Goal: Navigation & Orientation: Find specific page/section

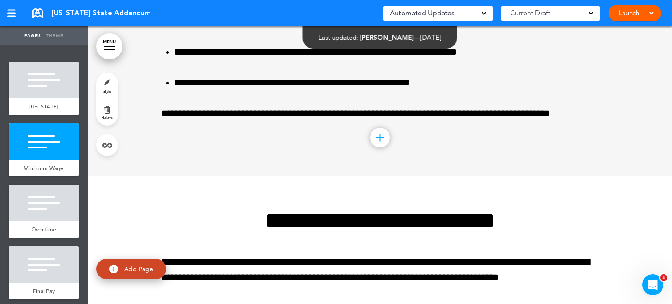
scroll to position [977, 0]
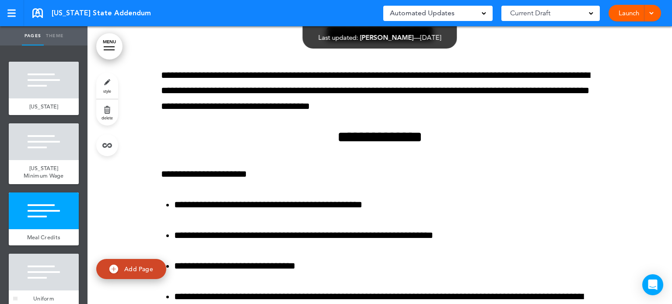
click at [42, 282] on div at bounding box center [44, 272] width 70 height 37
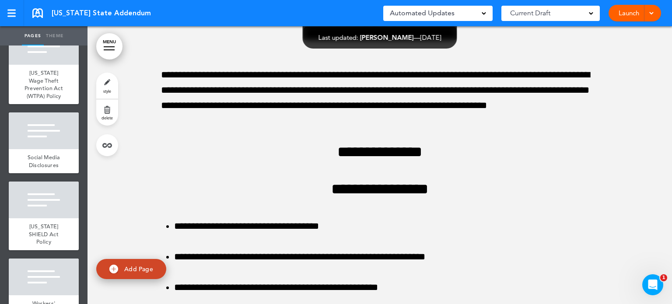
scroll to position [297, 0]
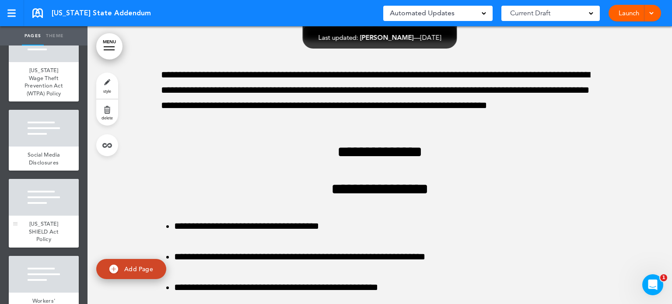
click at [47, 216] on div at bounding box center [44, 197] width 70 height 37
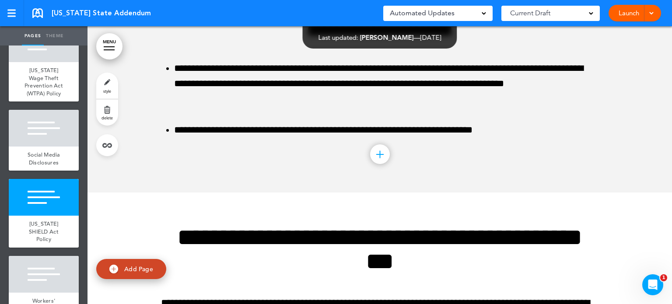
scroll to position [3869, 0]
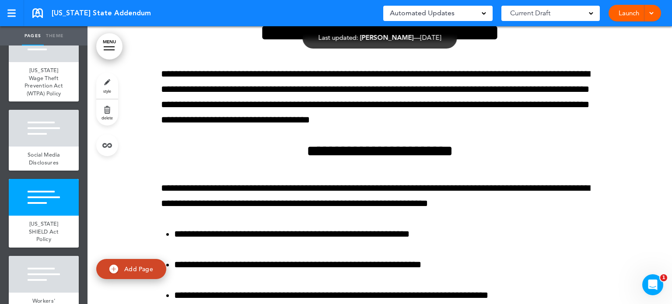
click at [109, 46] on div at bounding box center [109, 46] width 11 height 1
click at [42, 87] on span "New York Wage Theft Prevention Act (WTPA) Policy" at bounding box center [43, 81] width 38 height 31
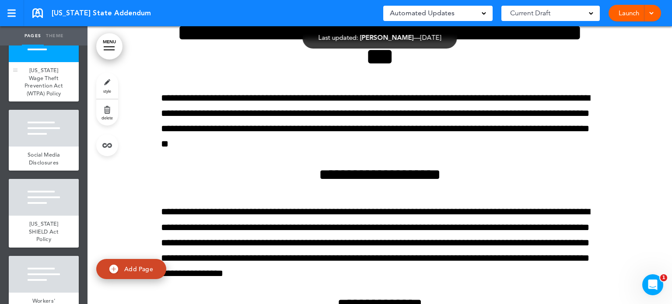
scroll to position [2431, 0]
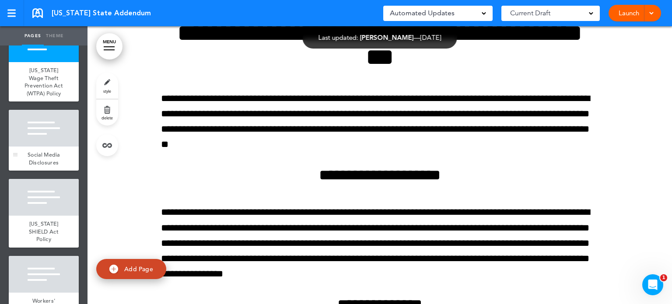
click at [35, 163] on div "Social Media Disclosures" at bounding box center [44, 159] width 70 height 24
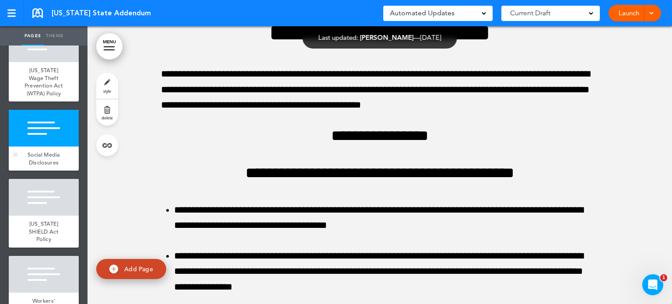
scroll to position [2977, 0]
click at [38, 216] on div at bounding box center [44, 197] width 70 height 37
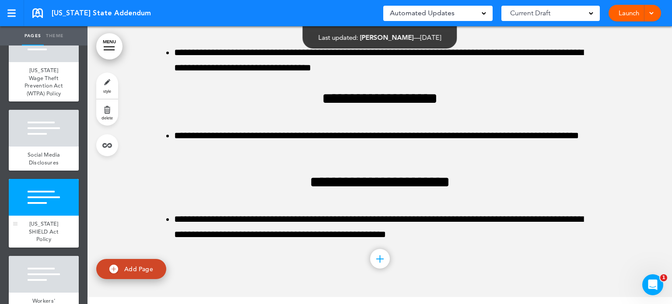
scroll to position [3869, 0]
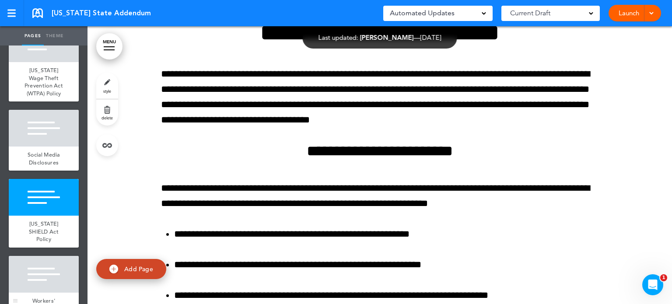
click at [43, 287] on div at bounding box center [44, 274] width 70 height 37
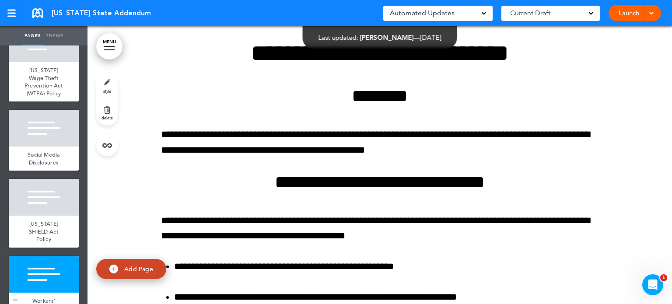
scroll to position [4483, 0]
